Goal: Navigation & Orientation: Go to known website

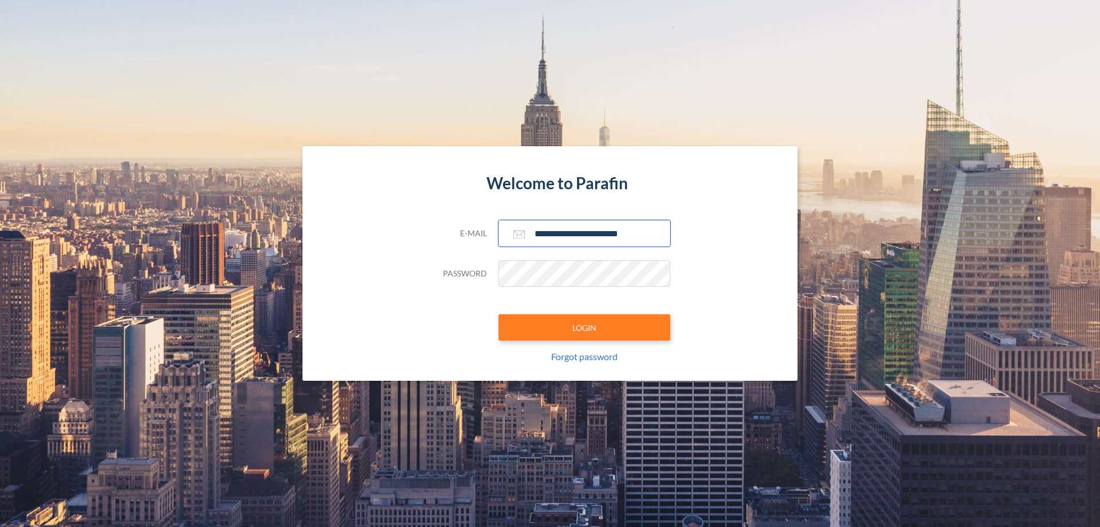
type input "**********"
click at [584, 327] on button "LOGIN" at bounding box center [585, 327] width 172 height 26
